Goal: Task Accomplishment & Management: Manage account settings

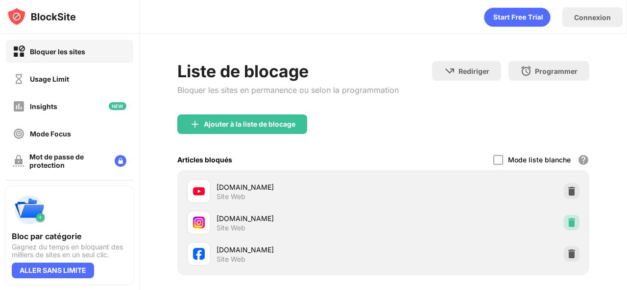
click at [566, 223] on img at bounding box center [571, 223] width 10 height 10
